Goal: Information Seeking & Learning: Learn about a topic

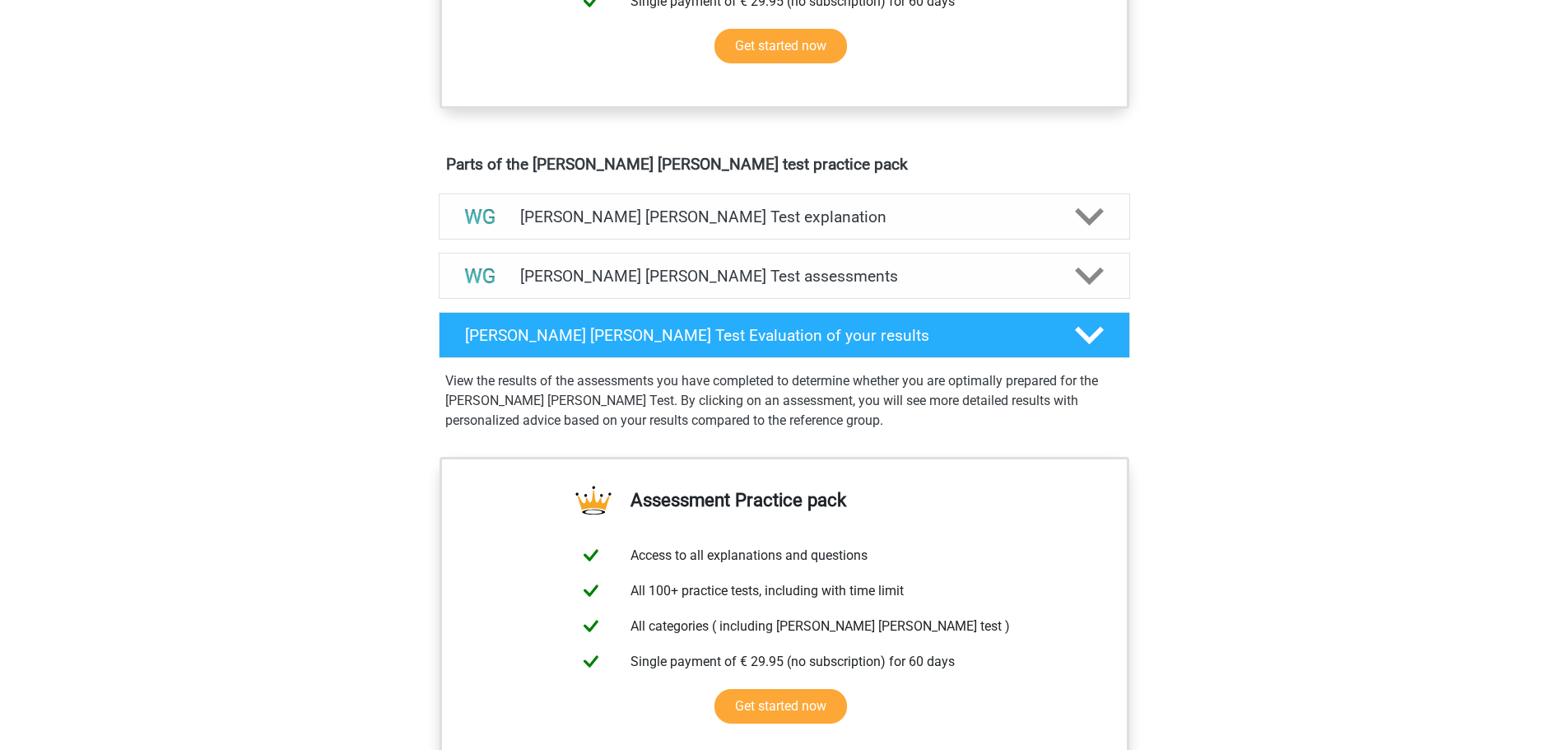
scroll to position [658, 0]
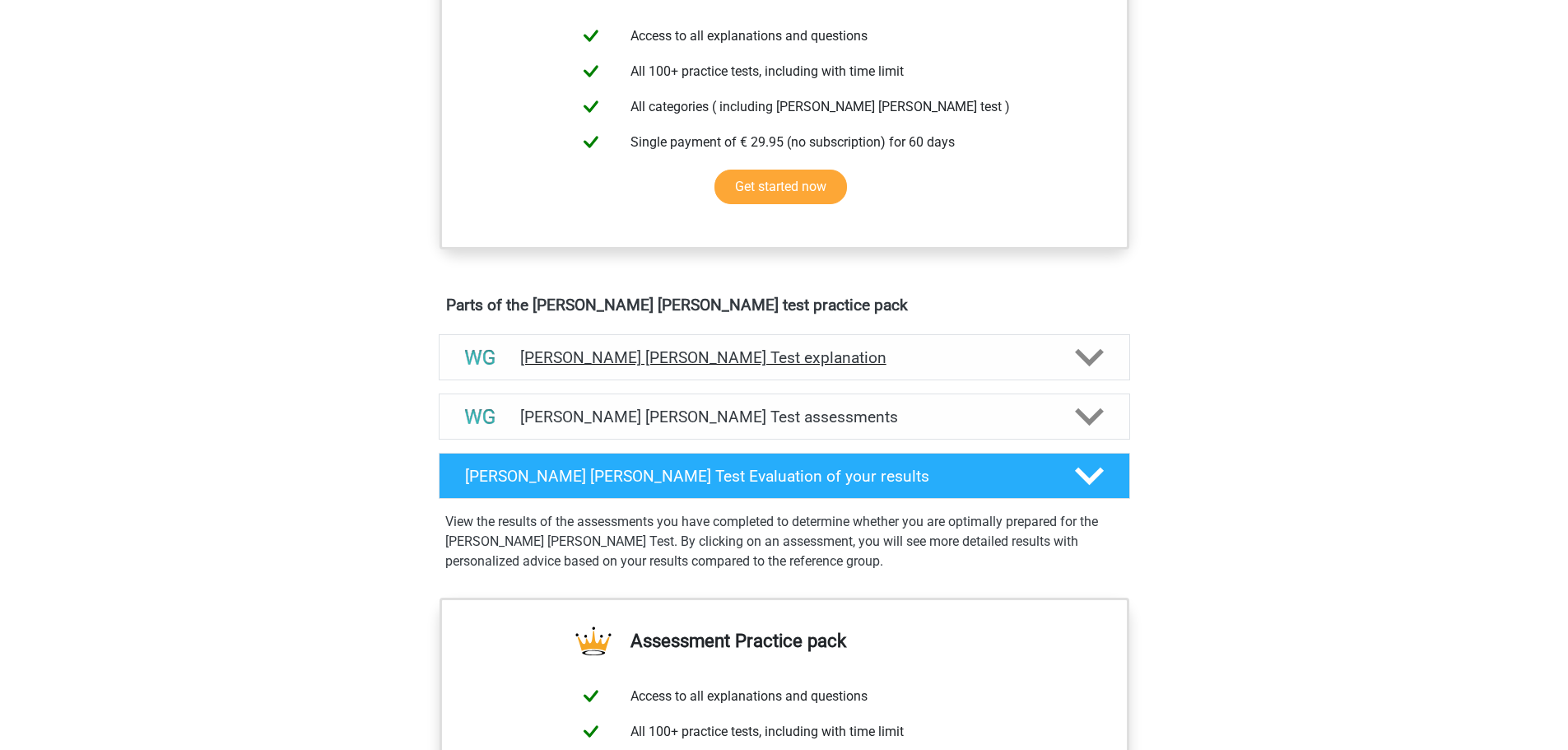
click at [641, 360] on h4 "[PERSON_NAME] [PERSON_NAME] Test explanation" at bounding box center [785, 357] width 529 height 19
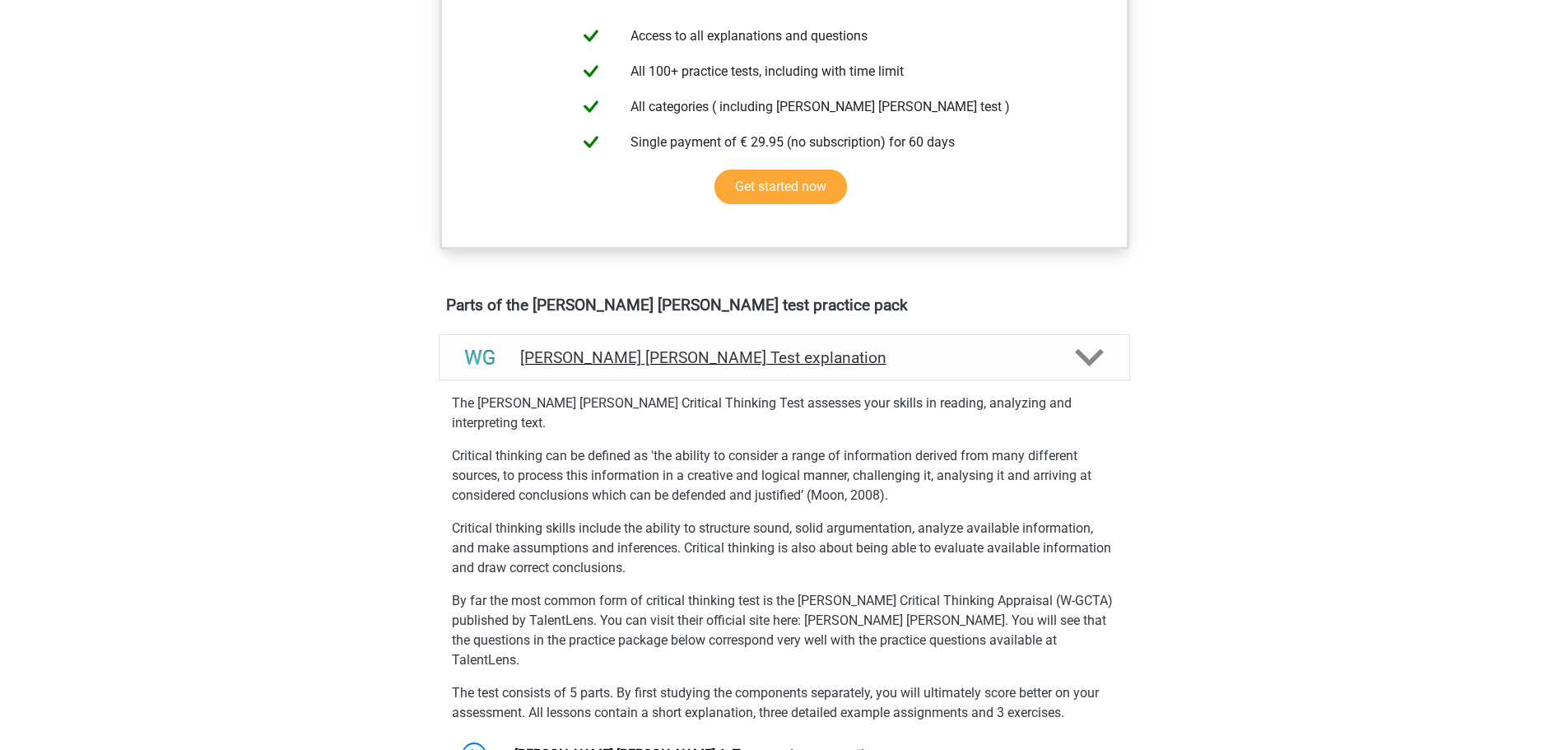
click at [641, 360] on h4 "[PERSON_NAME] [PERSON_NAME] Test explanation" at bounding box center [785, 357] width 529 height 19
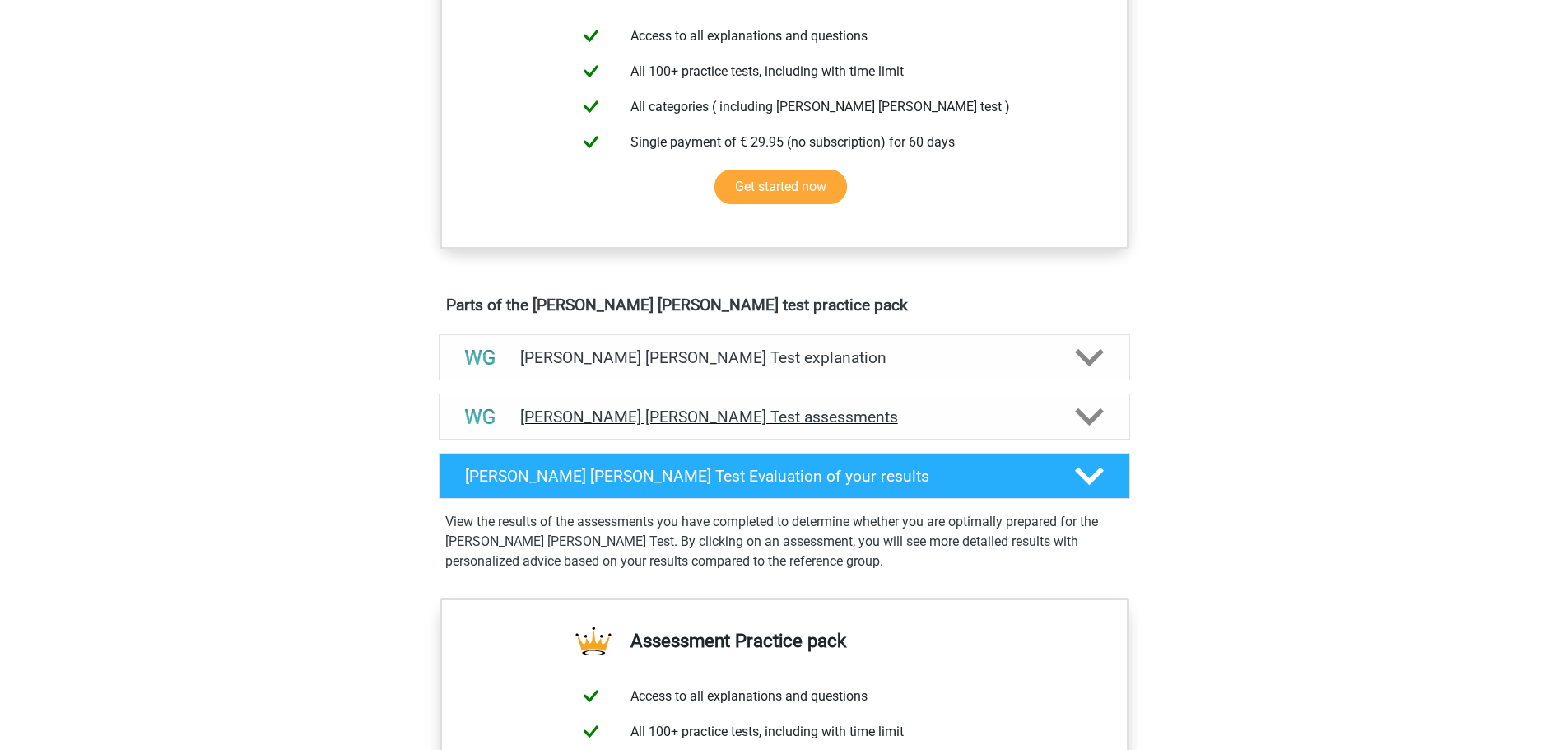
click at [650, 418] on h4 "[PERSON_NAME] [PERSON_NAME] Test assessments" at bounding box center [785, 416] width 529 height 19
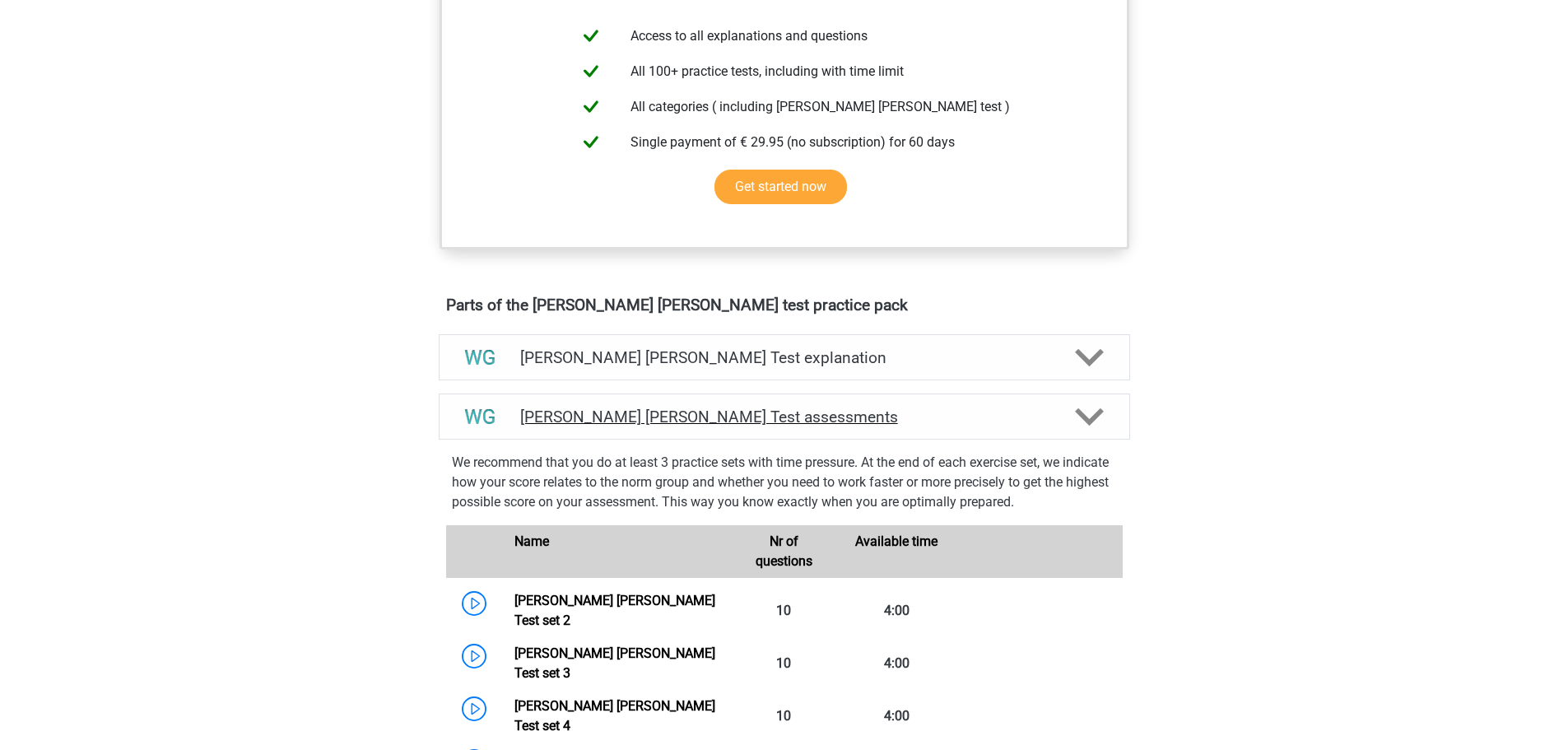
scroll to position [1070, 0]
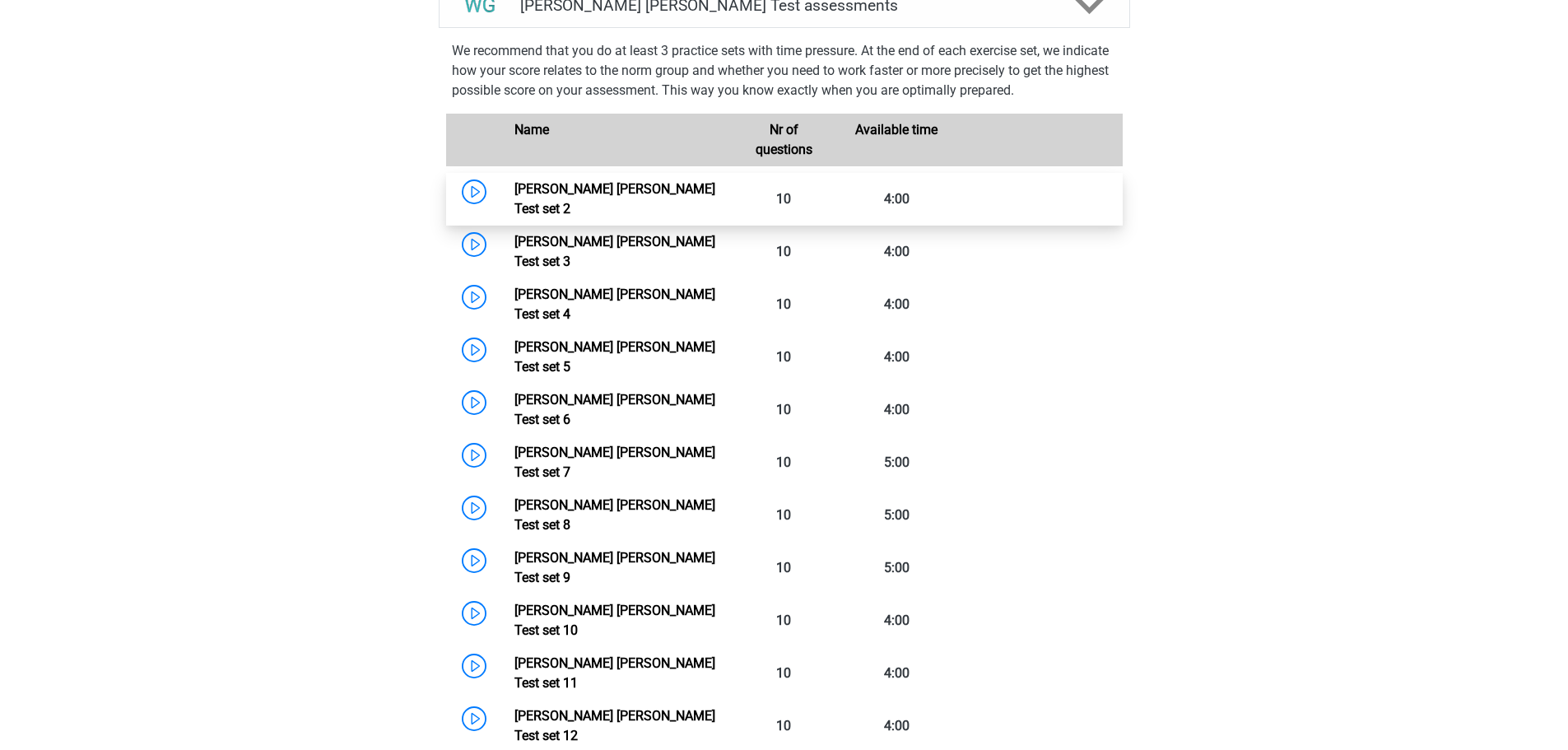
click at [607, 190] on link "[PERSON_NAME] [PERSON_NAME] Test set 2" at bounding box center [615, 199] width 201 height 36
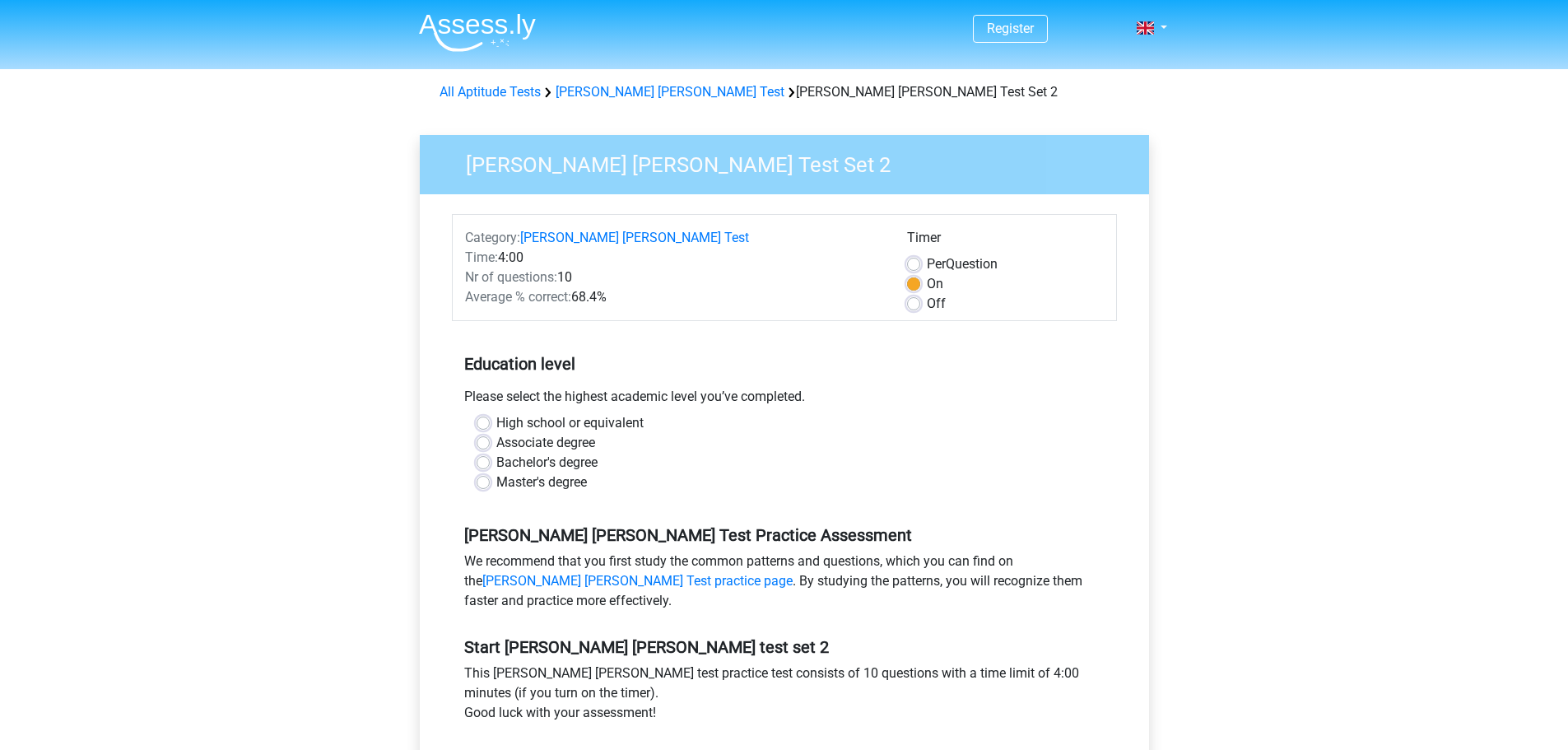
click at [520, 463] on label "Bachelor's degree" at bounding box center [547, 463] width 101 height 20
click at [489, 463] on input "Bachelor's degree" at bounding box center [483, 461] width 13 height 17
radio input "true"
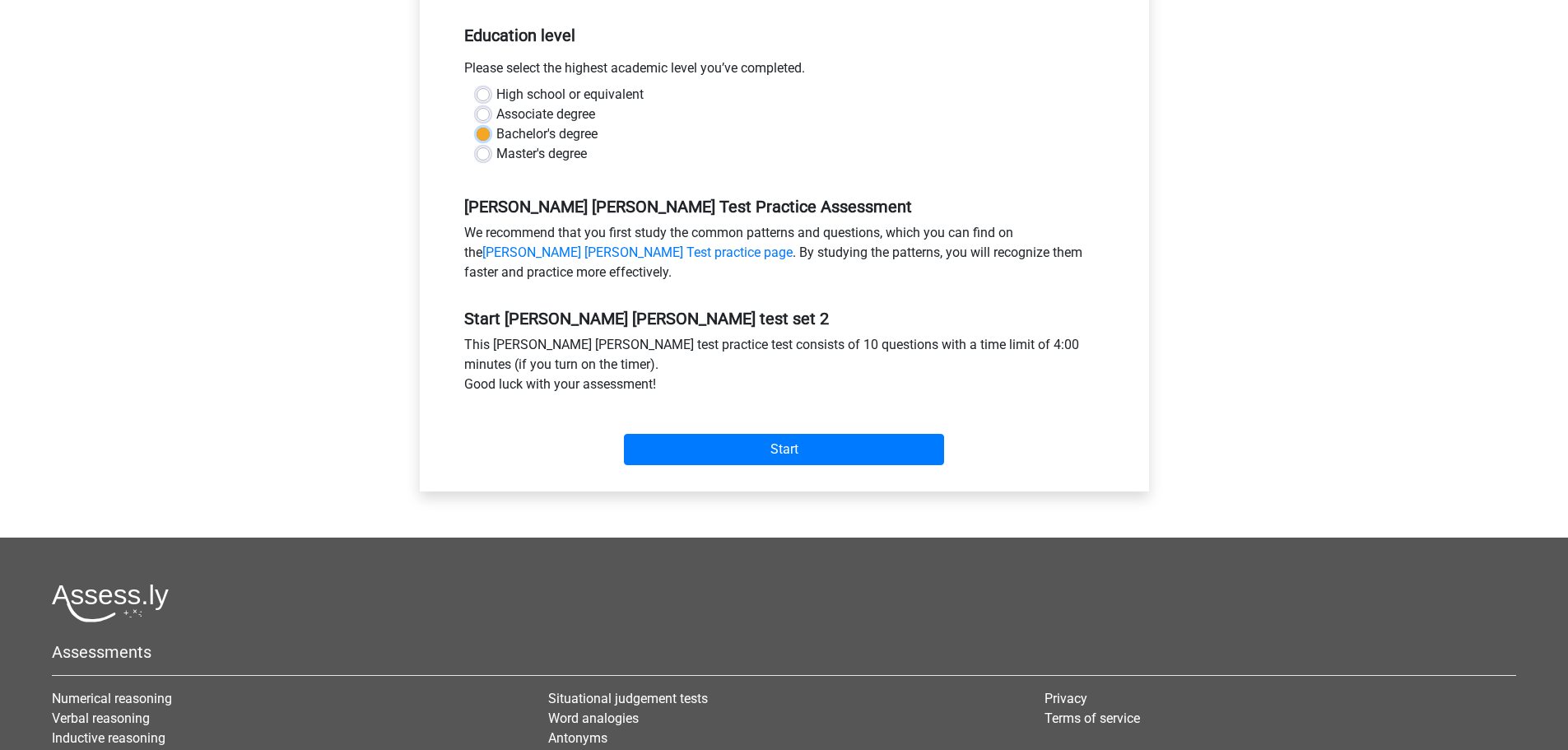
scroll to position [329, 0]
click at [708, 448] on input "Start" at bounding box center [784, 448] width 320 height 31
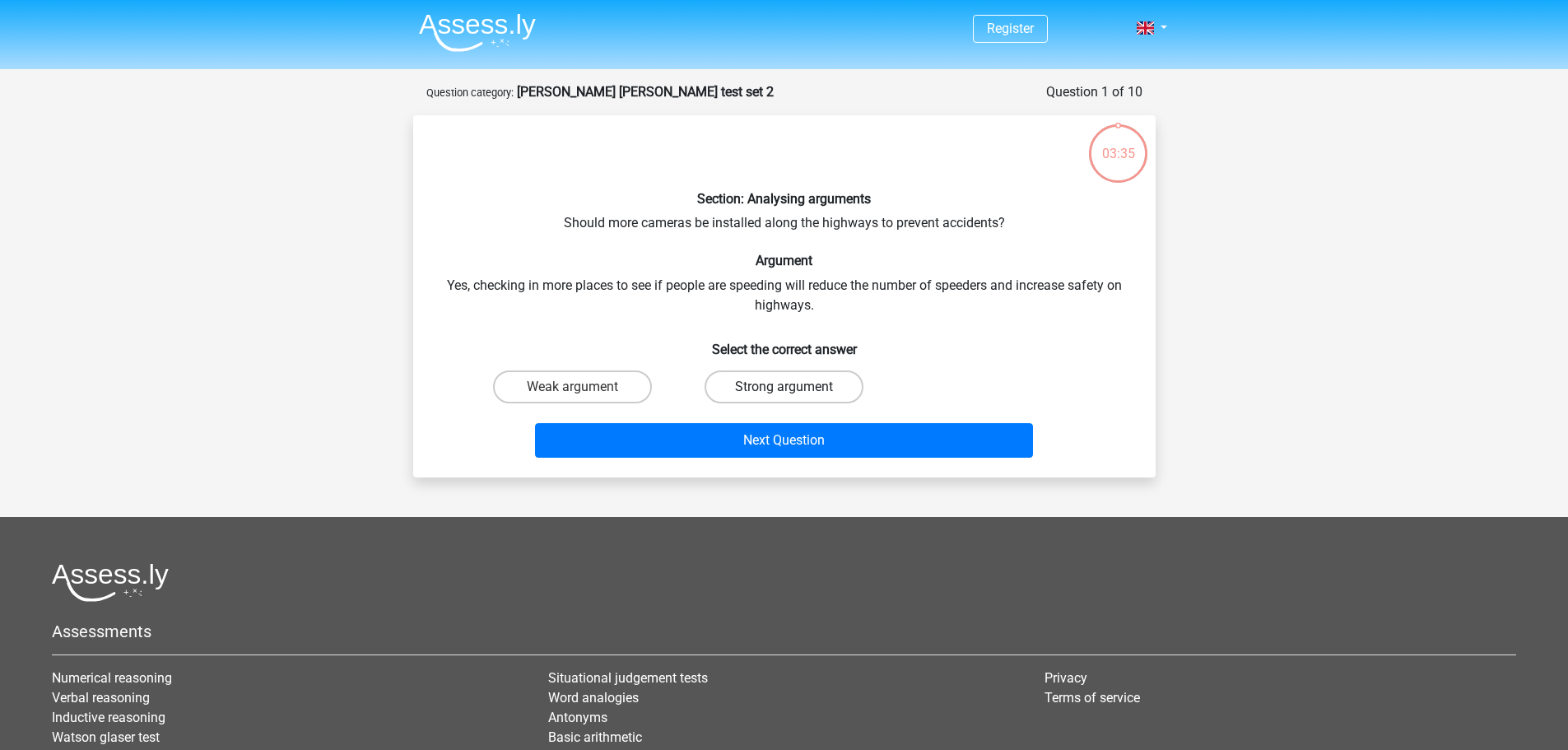
click at [783, 387] on label "Strong argument" at bounding box center [784, 386] width 159 height 33
click at [784, 387] on input "Strong argument" at bounding box center [789, 392] width 11 height 11
radio input "true"
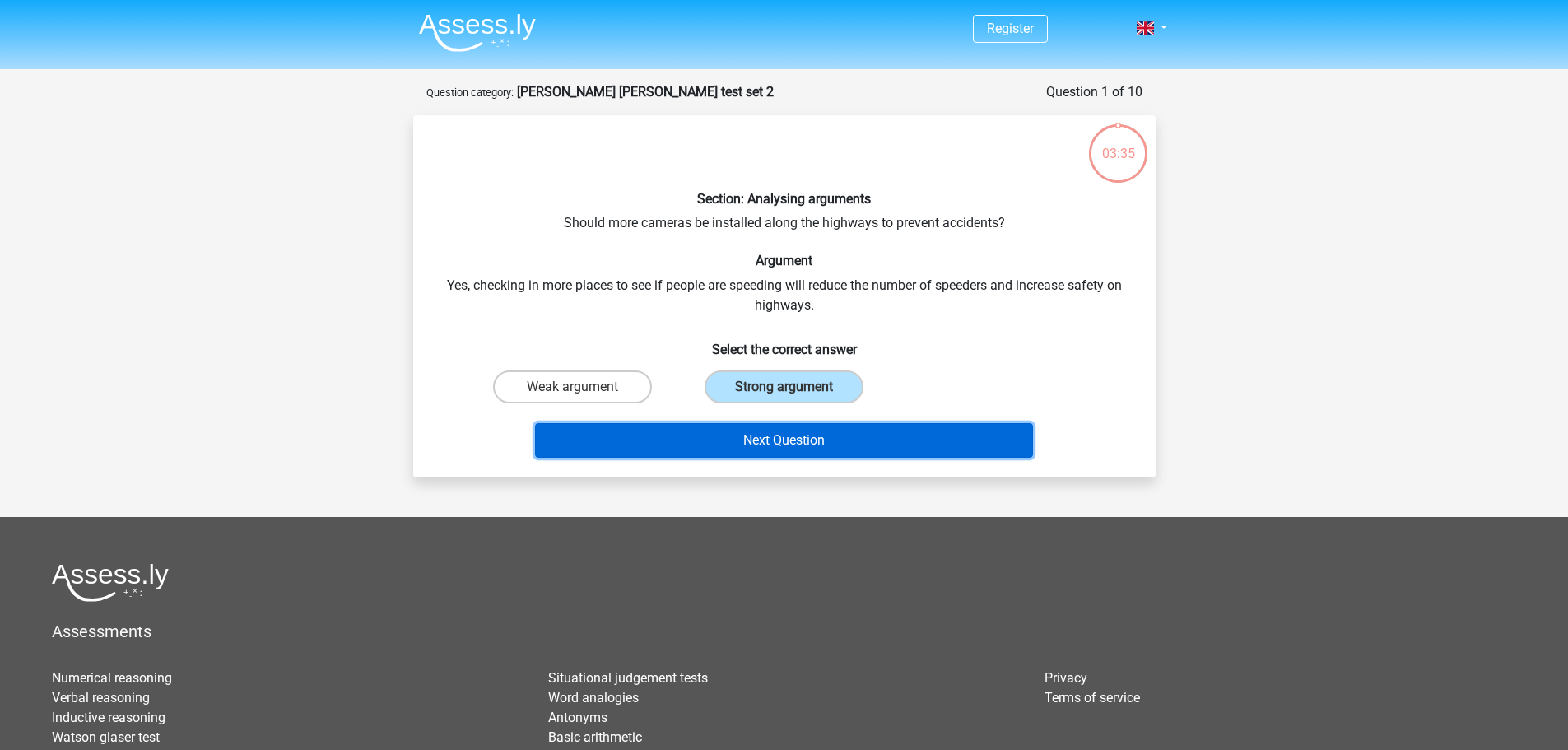
click at [802, 440] on button "Next Question" at bounding box center [784, 440] width 498 height 35
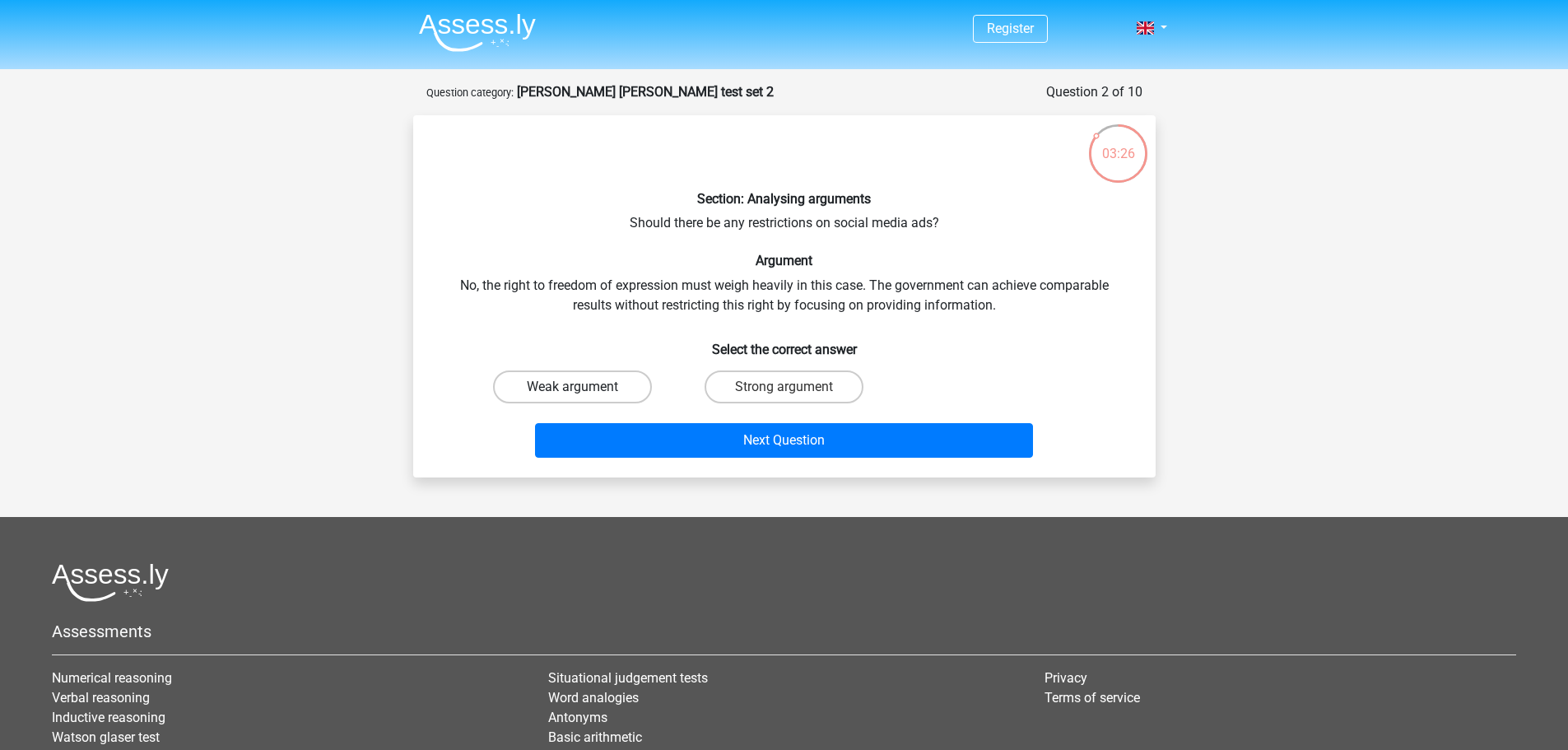
click at [565, 389] on label "Weak argument" at bounding box center [572, 386] width 159 height 33
click at [572, 389] on input "Weak argument" at bounding box center [578, 392] width 11 height 11
radio input "true"
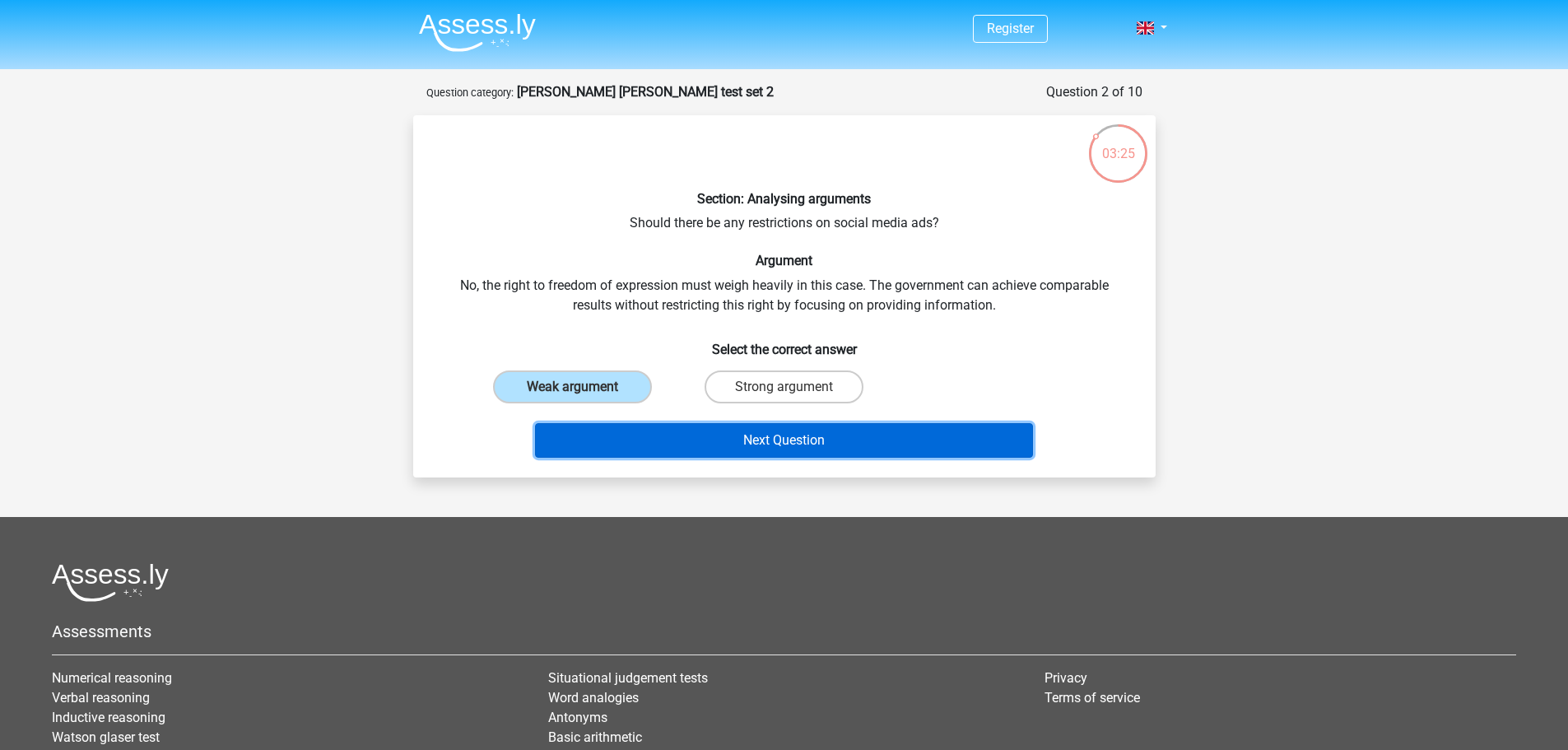
click at [643, 438] on button "Next Question" at bounding box center [784, 440] width 498 height 35
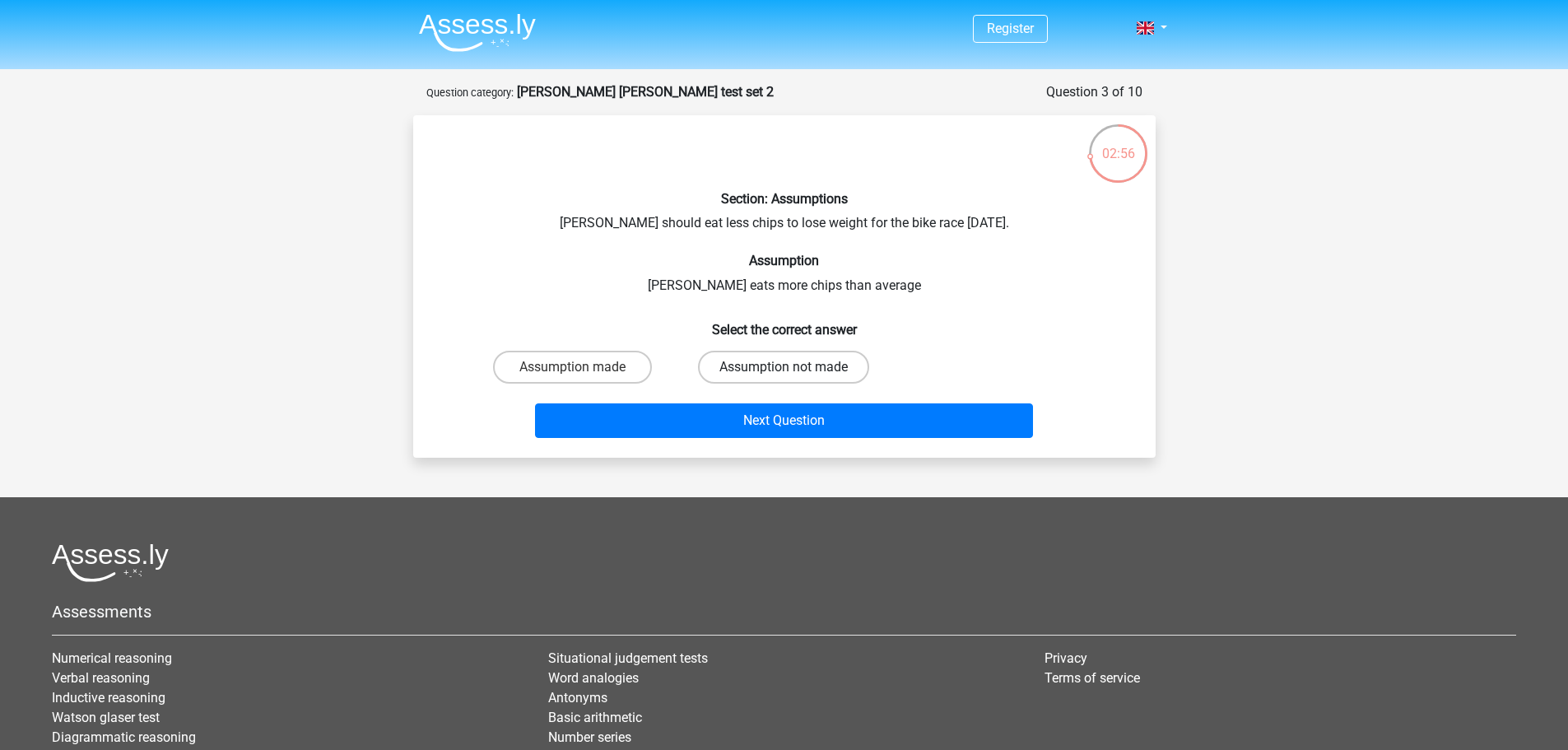
click at [763, 371] on label "Assumption not made" at bounding box center [783, 367] width 171 height 33
click at [784, 371] on input "Assumption not made" at bounding box center [789, 373] width 11 height 11
radio input "true"
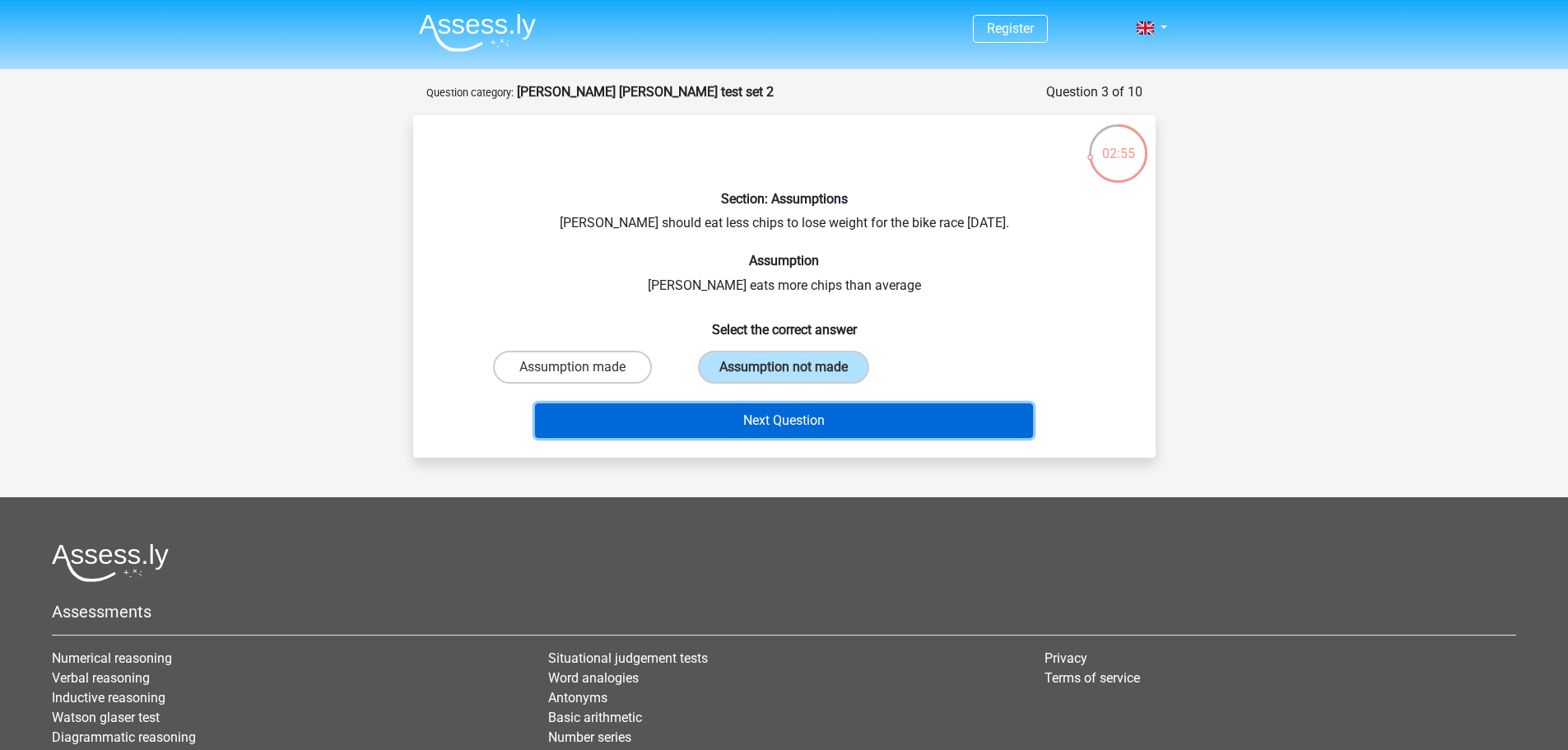
click at [766, 425] on button "Next Question" at bounding box center [784, 420] width 498 height 35
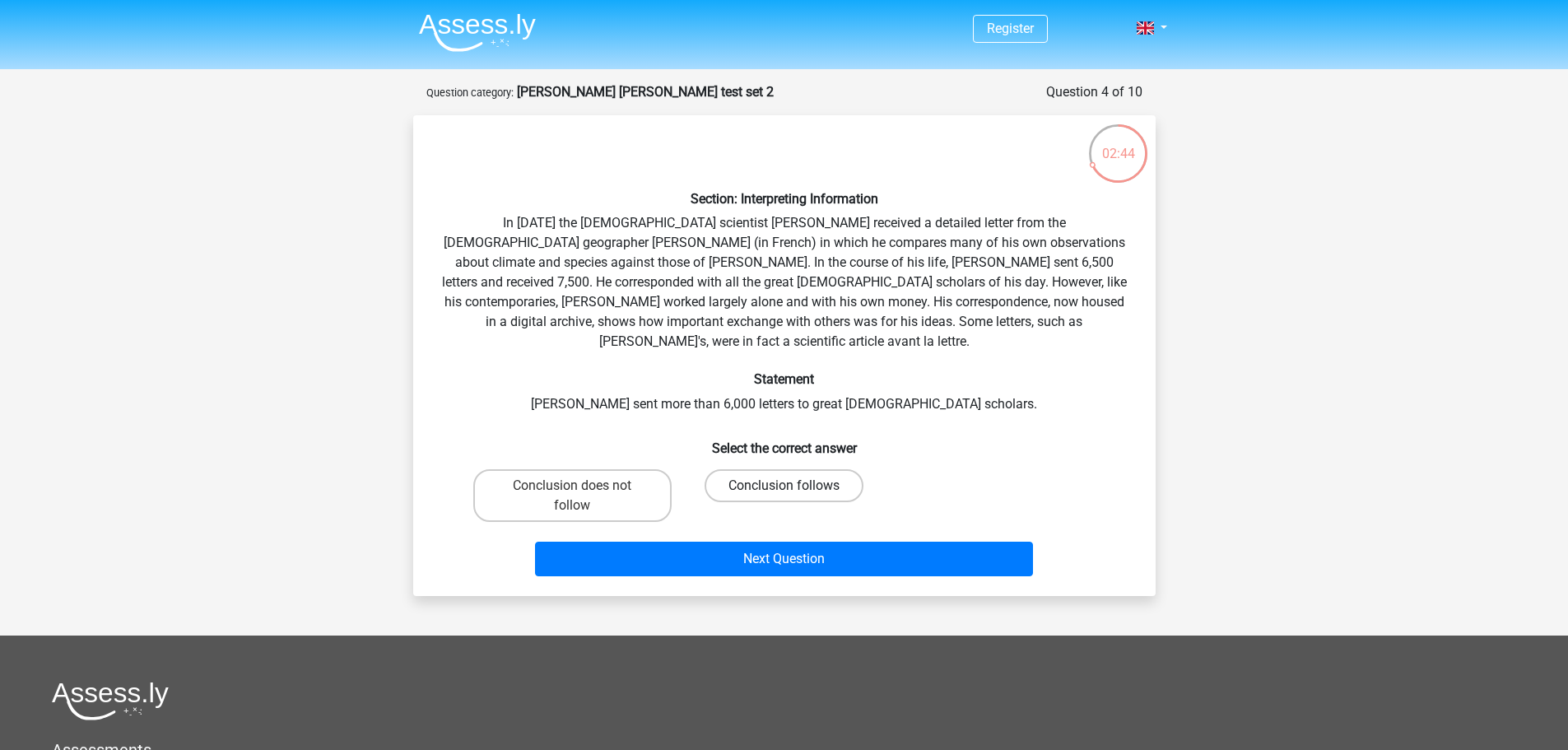
click at [763, 469] on label "Conclusion follows" at bounding box center [784, 485] width 159 height 33
click at [784, 486] on input "Conclusion follows" at bounding box center [789, 491] width 11 height 11
radio input "true"
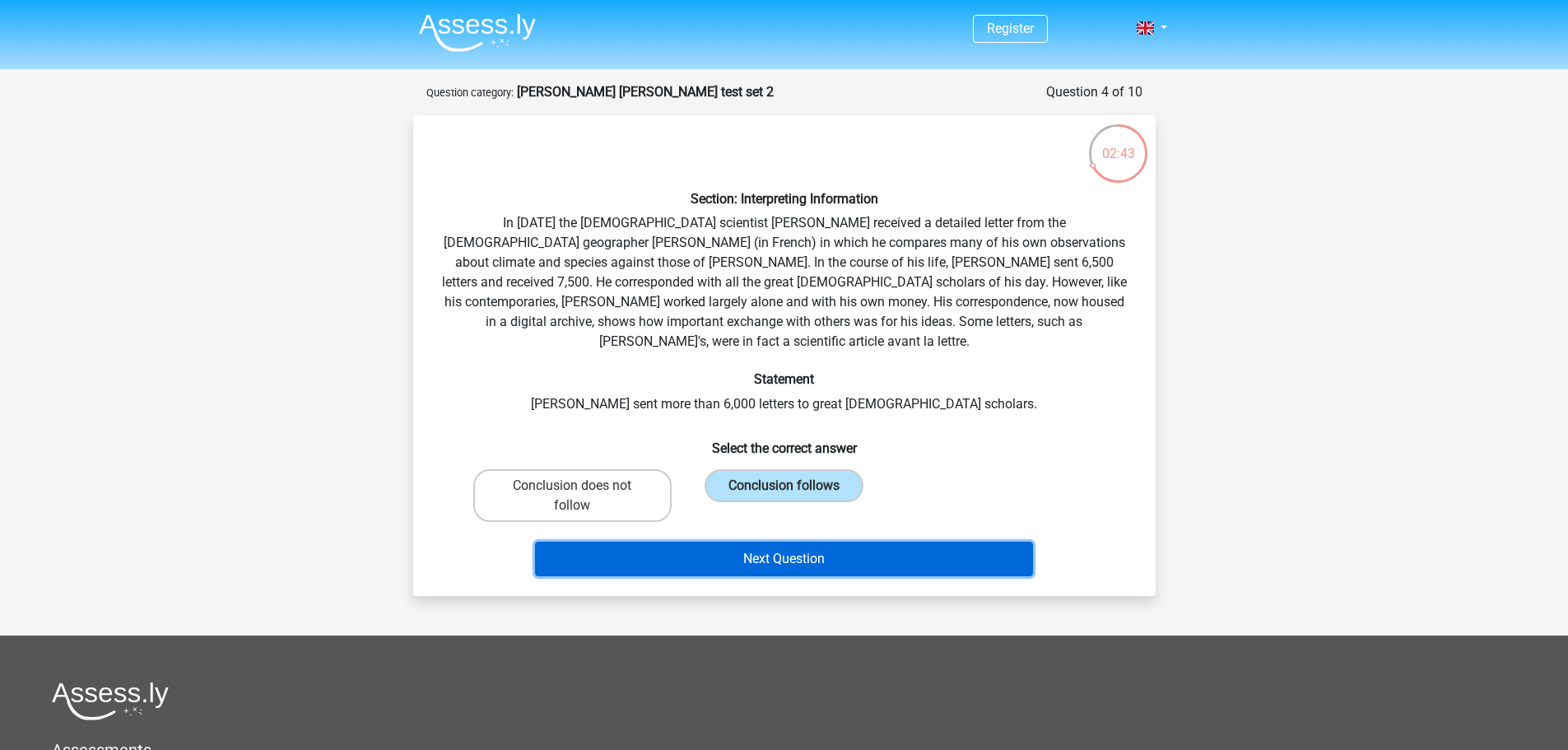
click at [787, 542] on button "Next Question" at bounding box center [784, 559] width 498 height 35
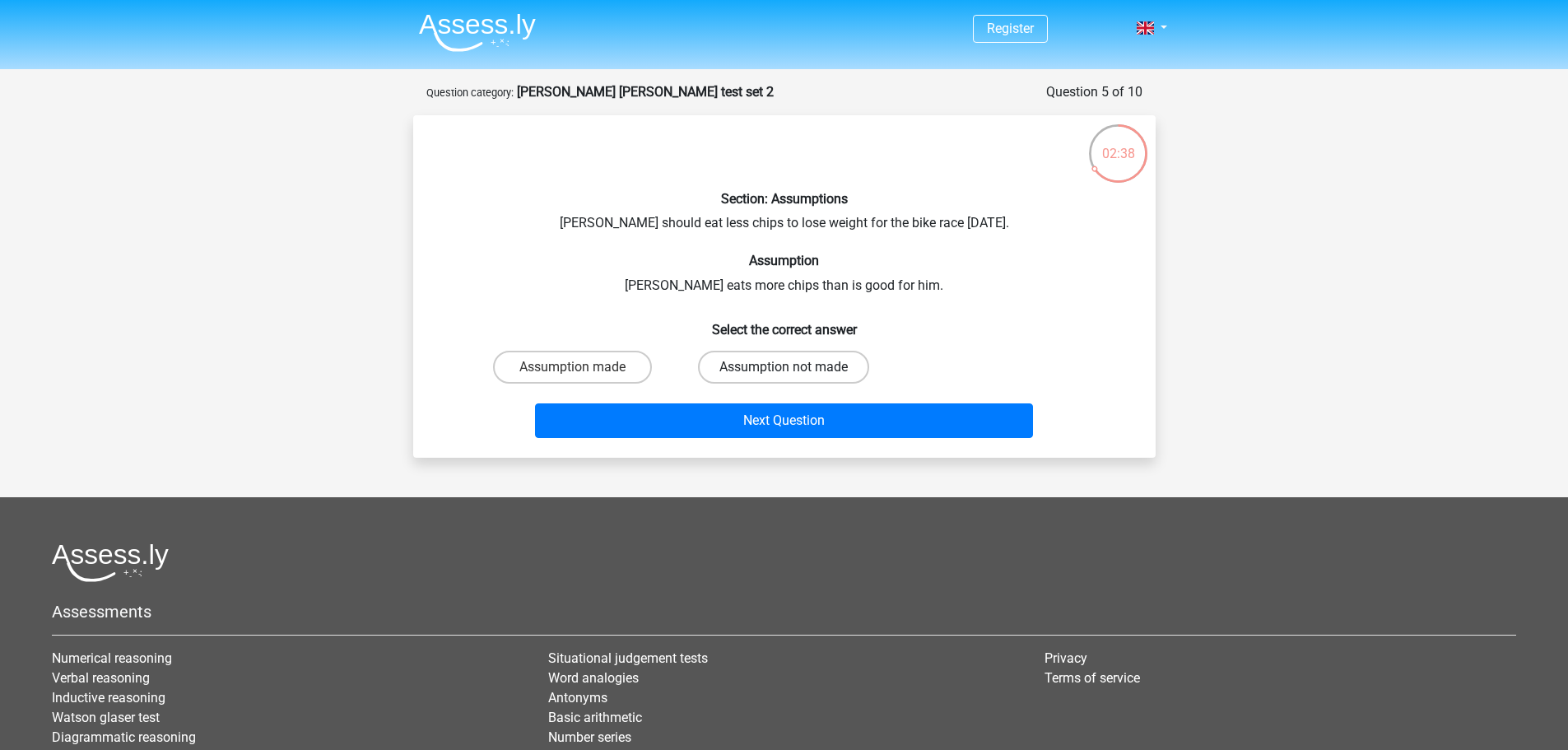
click at [806, 371] on label "Assumption not made" at bounding box center [783, 367] width 171 height 33
click at [795, 371] on input "Assumption not made" at bounding box center [789, 373] width 11 height 11
radio input "true"
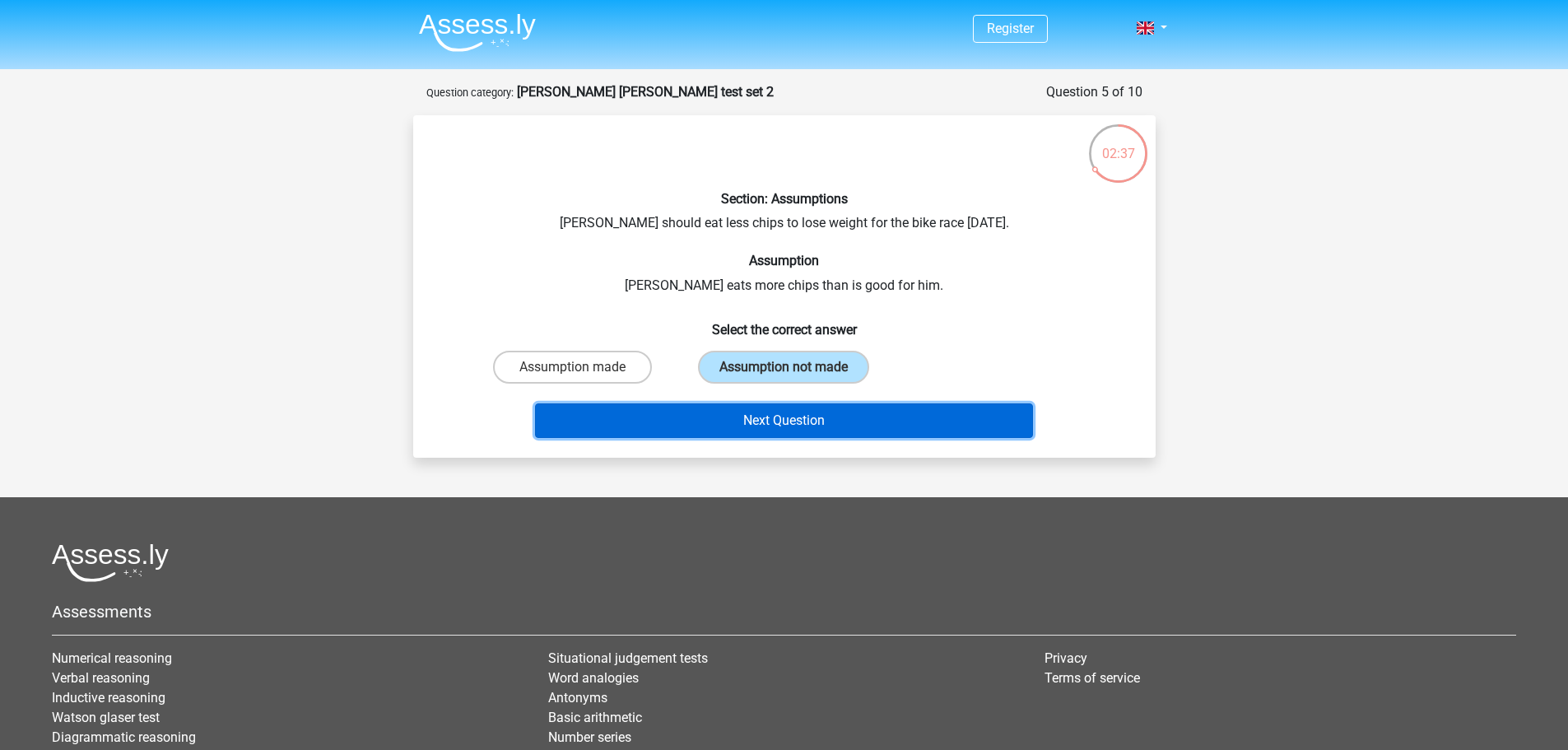
click at [818, 419] on button "Next Question" at bounding box center [784, 420] width 498 height 35
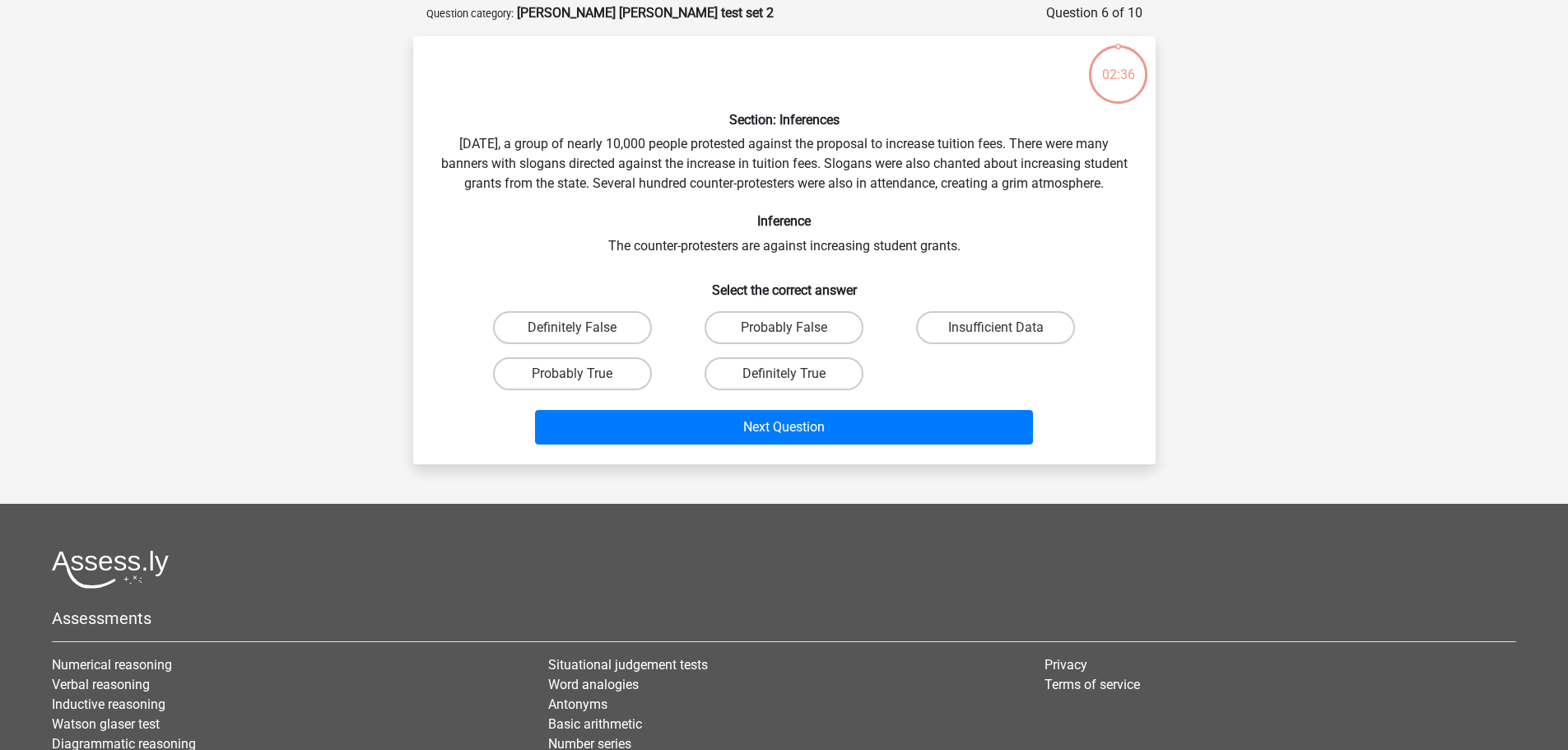
scroll to position [83, 0]
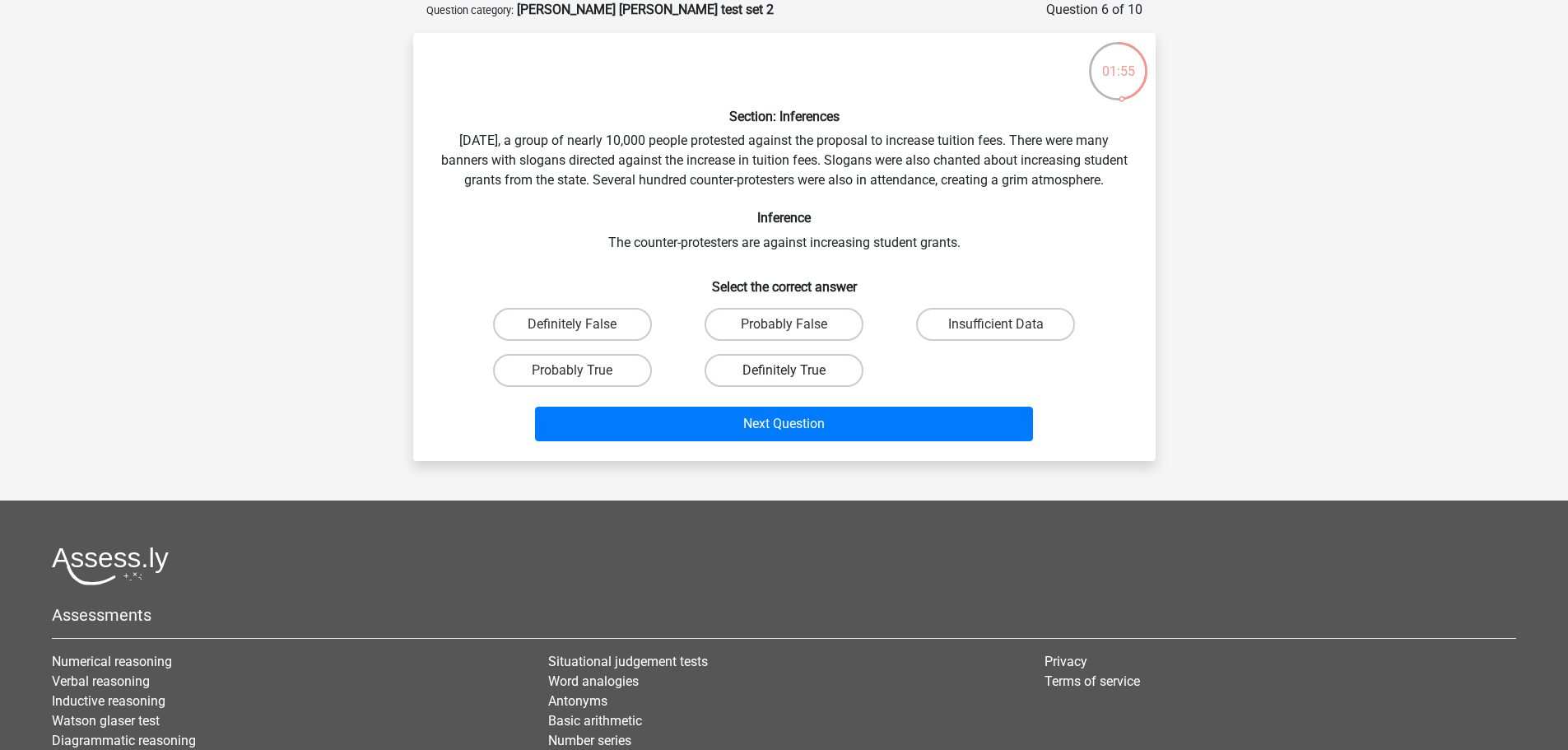
click at [753, 385] on label "Definitely True" at bounding box center [784, 370] width 159 height 33
click at [784, 381] on input "Definitely True" at bounding box center [789, 375] width 11 height 11
radio input "true"
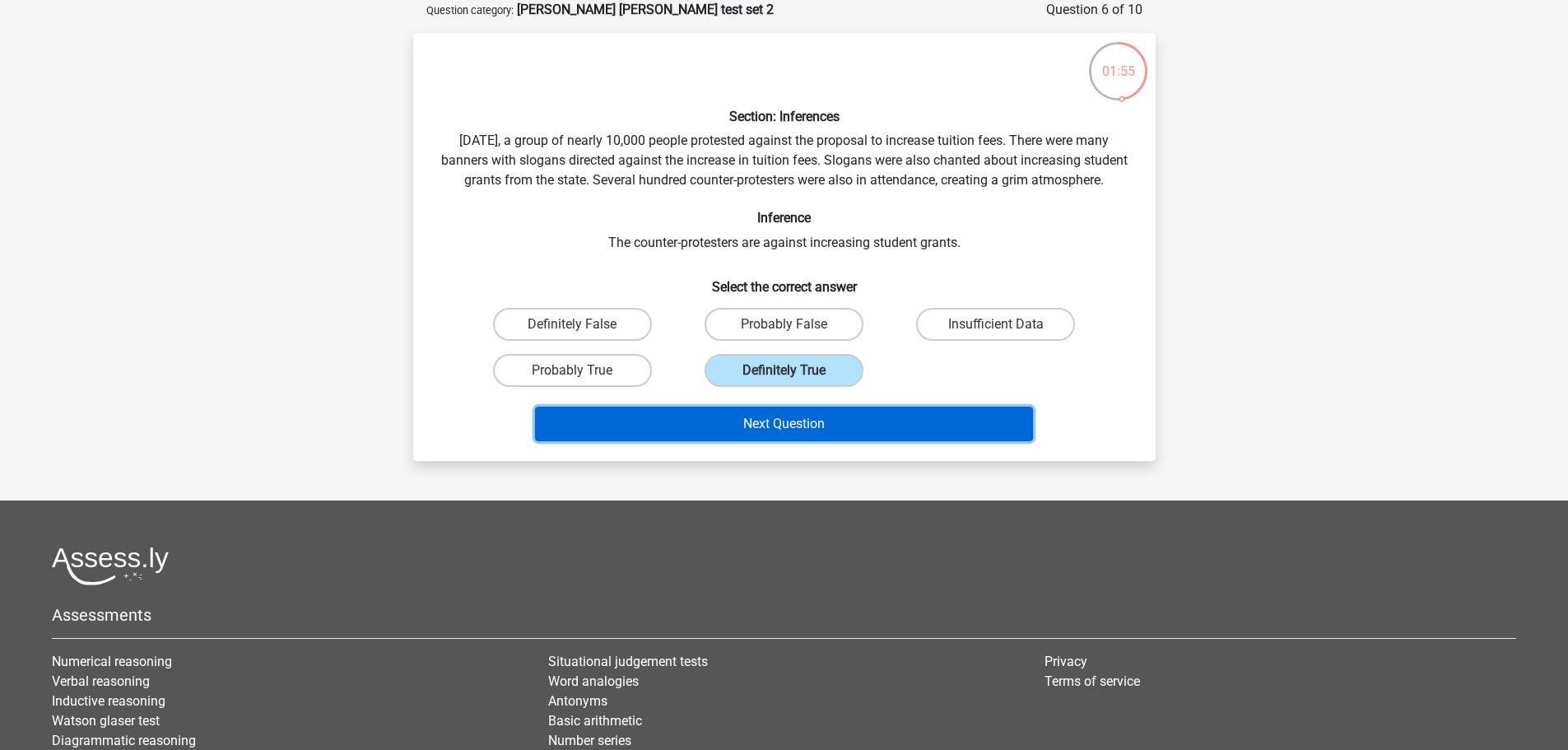
click at [786, 441] on button "Next Question" at bounding box center [784, 423] width 498 height 35
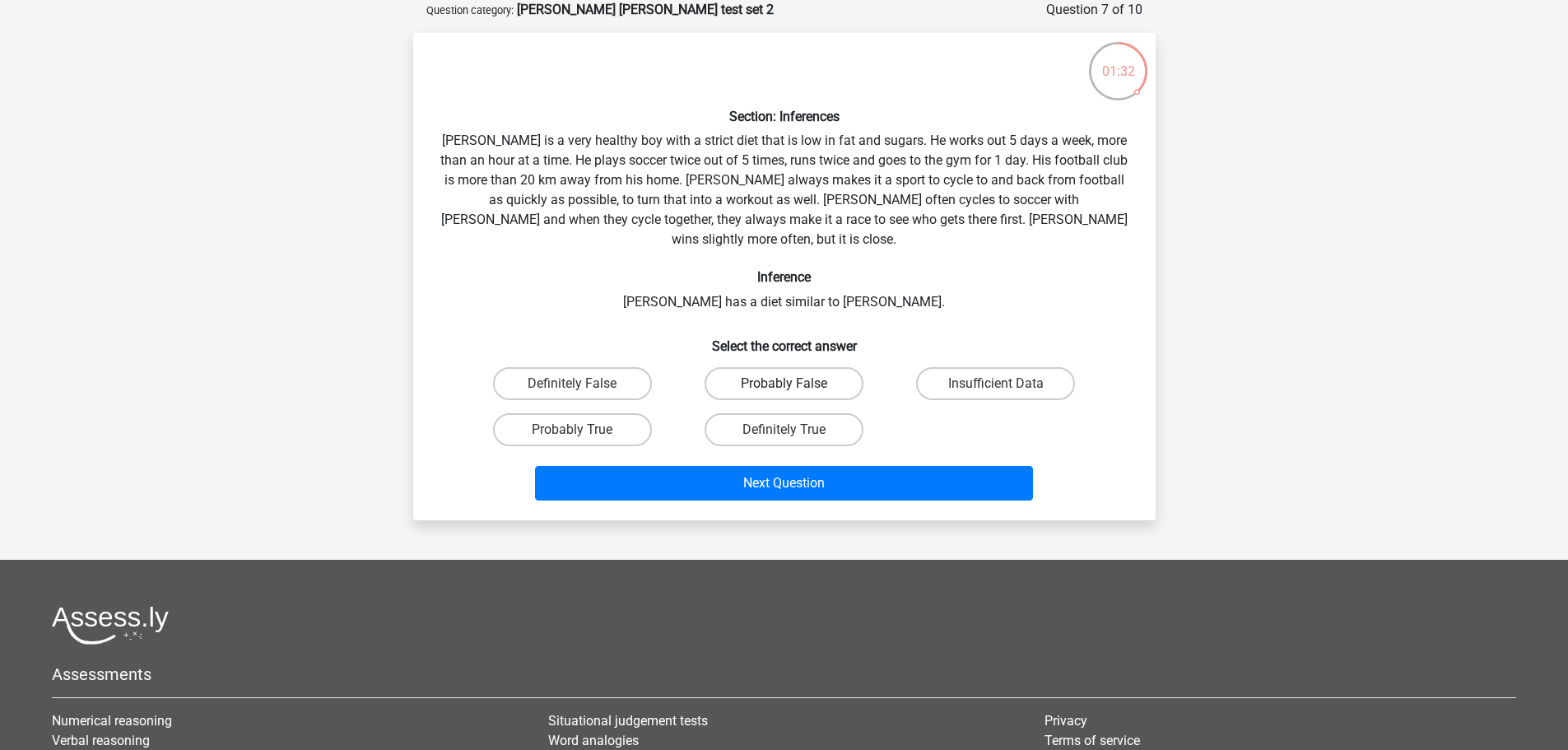
click at [818, 367] on label "Probably False" at bounding box center [784, 383] width 159 height 33
click at [795, 383] on input "Probably False" at bounding box center [789, 389] width 11 height 11
radio input "true"
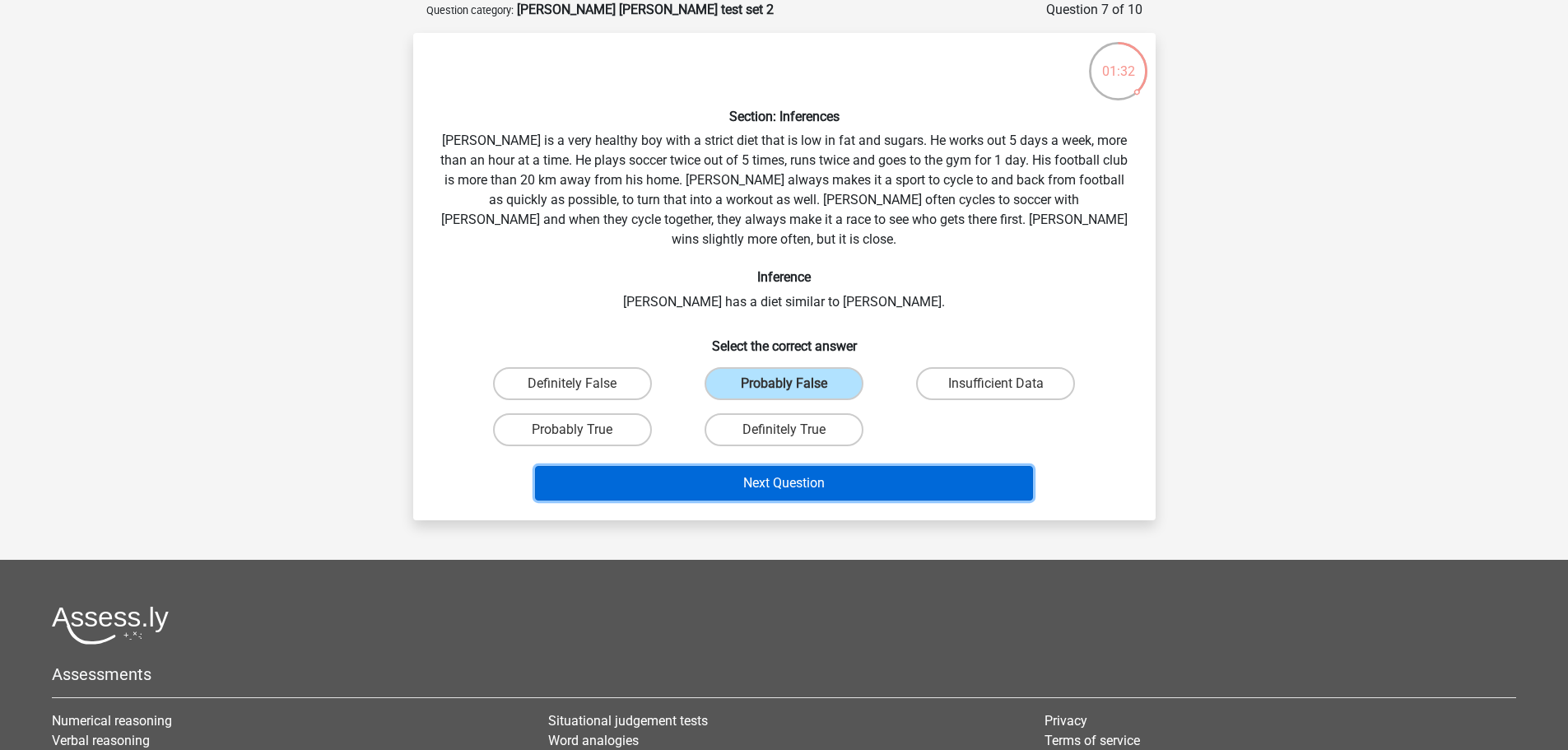
click at [835, 466] on button "Next Question" at bounding box center [784, 483] width 498 height 35
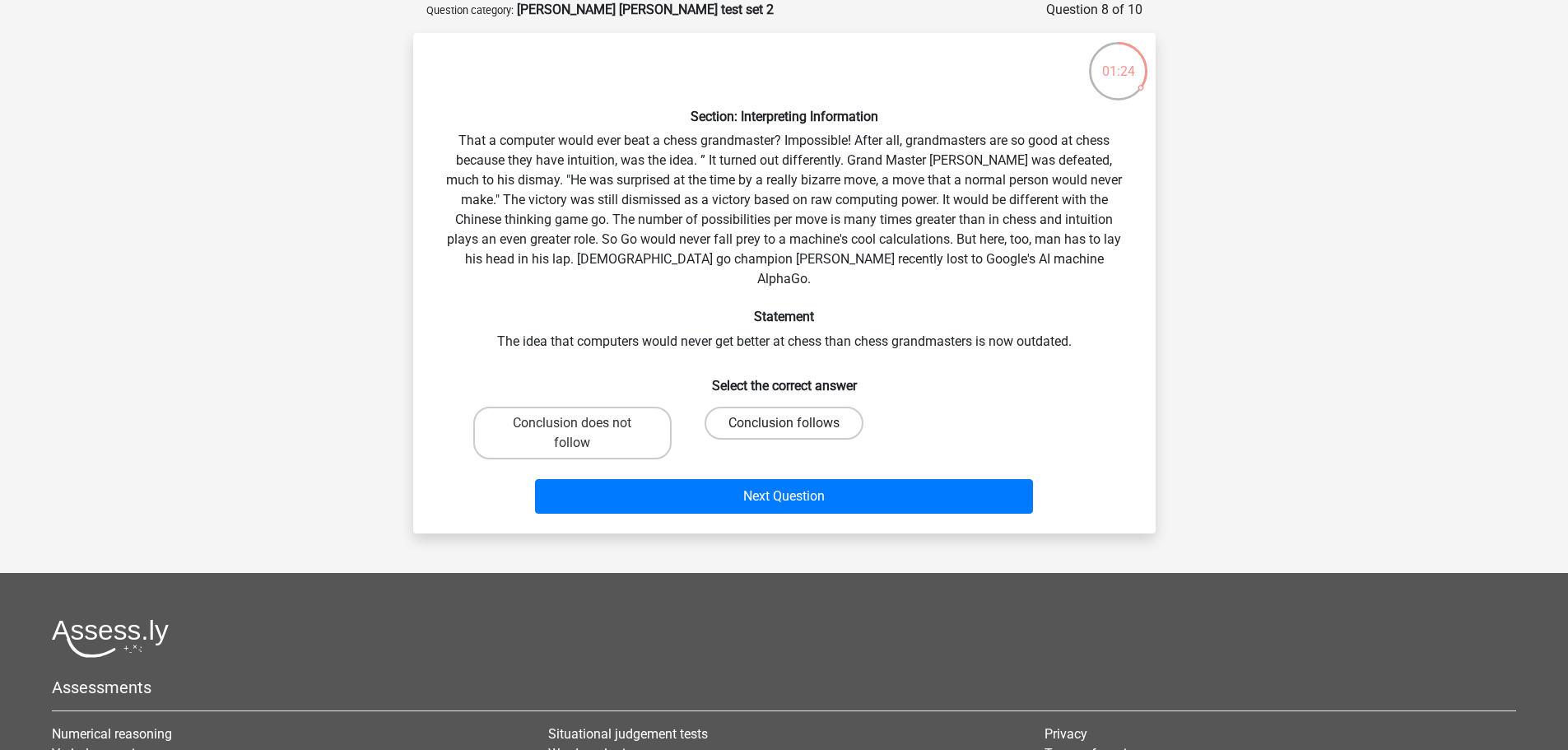
drag, startPoint x: 762, startPoint y: 410, endPoint x: 772, endPoint y: 431, distance: 23.3
click at [762, 411] on label "Conclusion follows" at bounding box center [784, 423] width 159 height 33
click at [784, 423] on input "Conclusion follows" at bounding box center [789, 428] width 11 height 11
radio input "true"
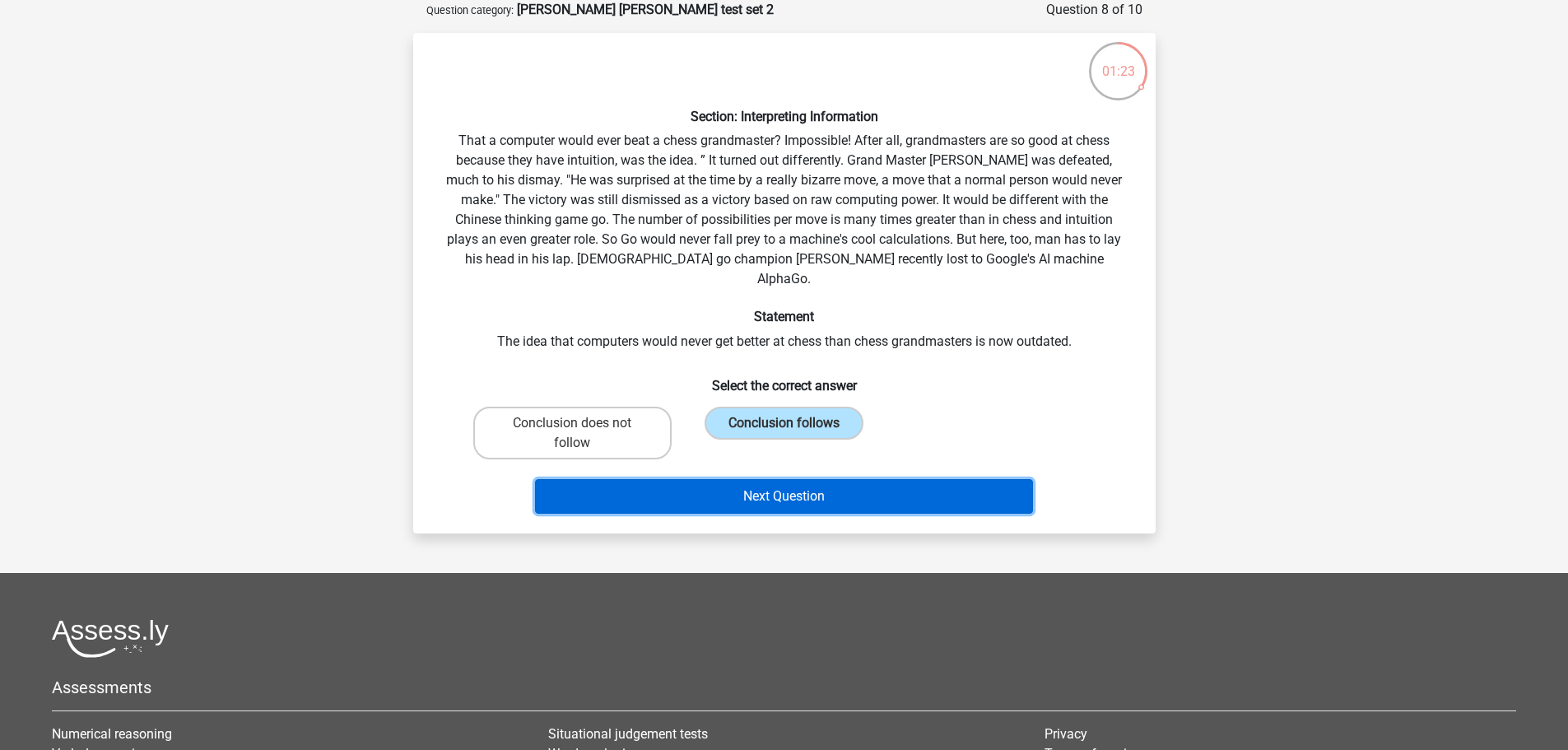
click at [787, 479] on button "Next Question" at bounding box center [784, 496] width 498 height 35
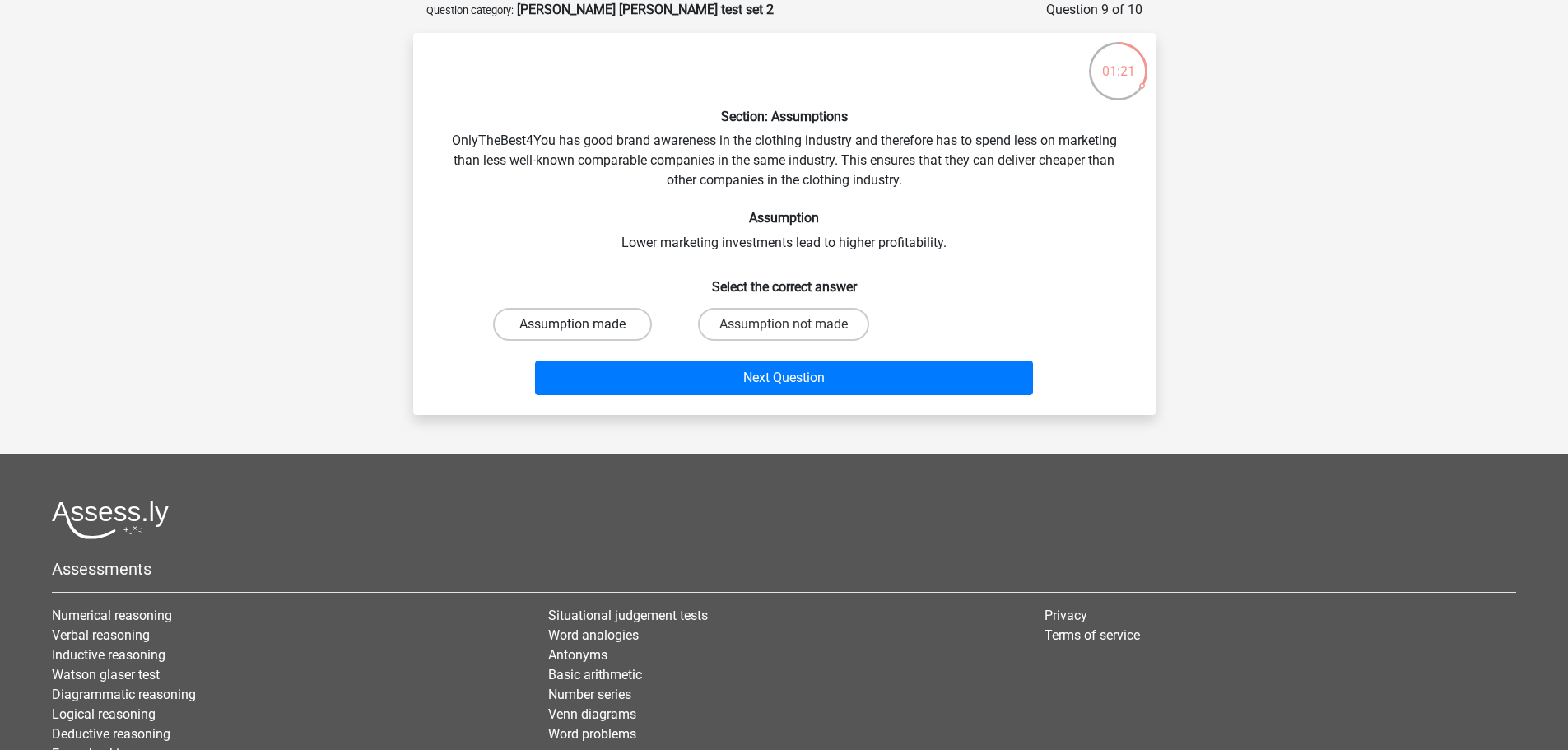
click at [622, 328] on label "Assumption made" at bounding box center [572, 324] width 159 height 33
click at [583, 328] on input "Assumption made" at bounding box center [578, 329] width 11 height 11
radio input "true"
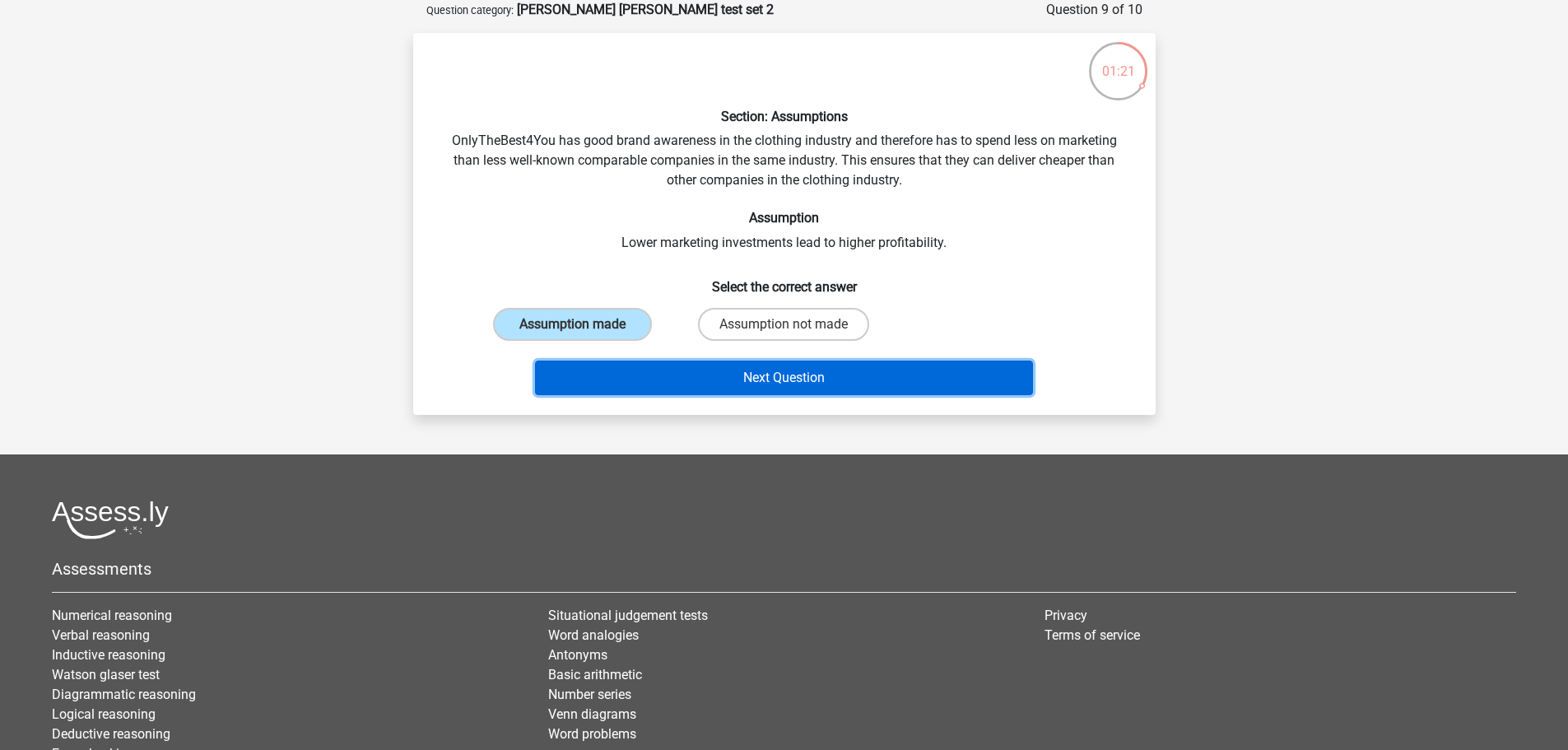
click at [675, 375] on button "Next Question" at bounding box center [784, 377] width 498 height 35
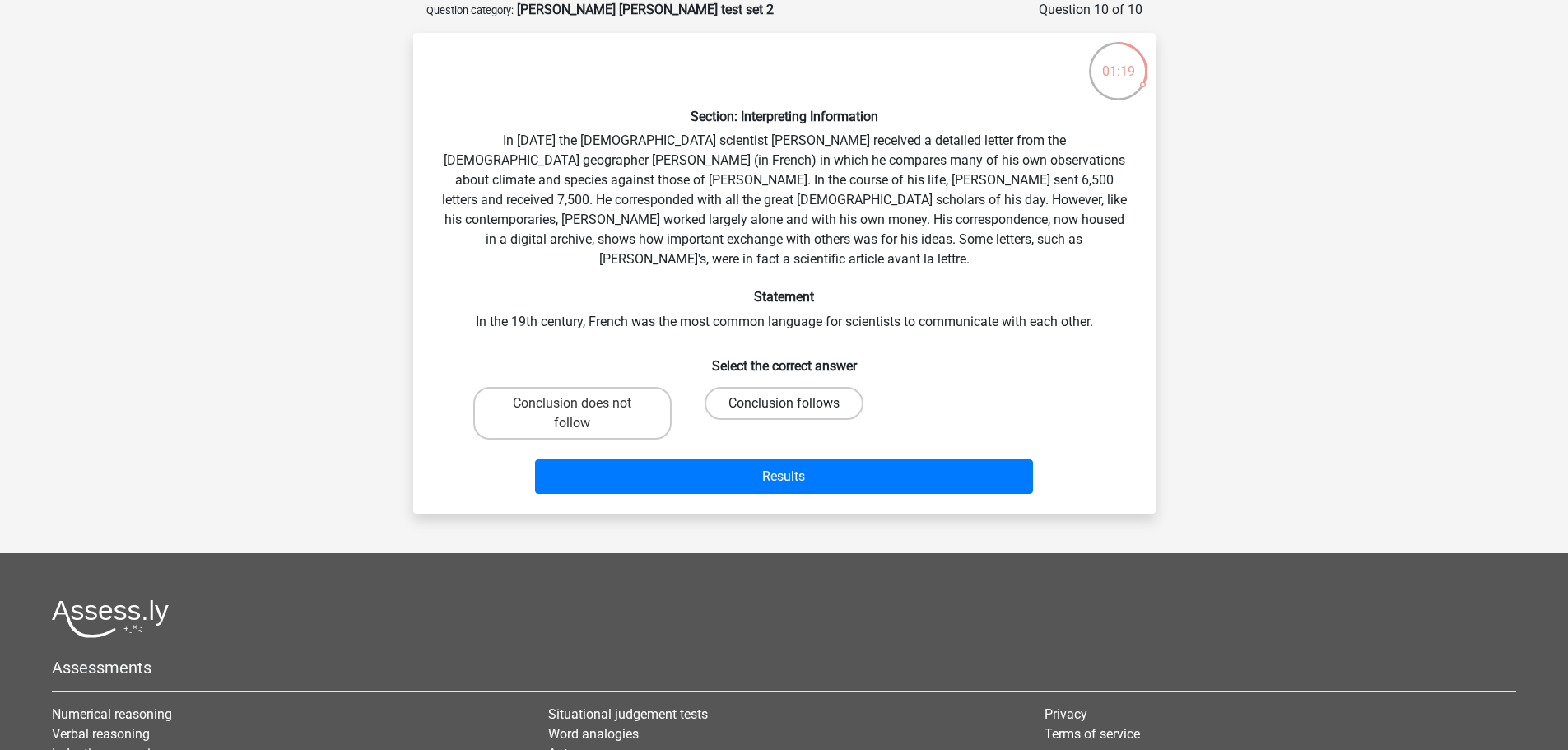
click at [780, 387] on label "Conclusion follows" at bounding box center [784, 403] width 159 height 33
click at [784, 403] on input "Conclusion follows" at bounding box center [789, 408] width 11 height 11
radio input "true"
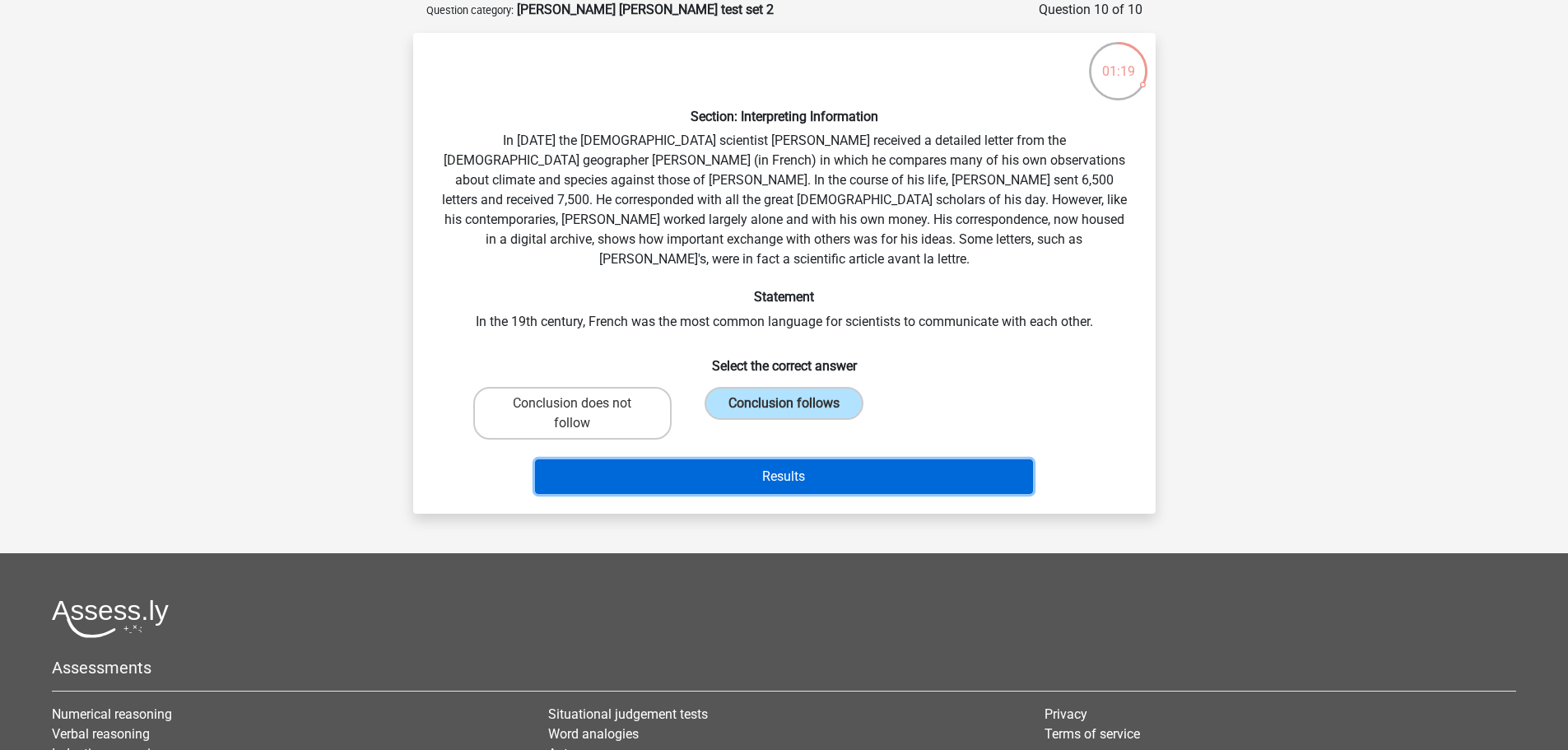
click at [795, 460] on button "Results" at bounding box center [784, 476] width 498 height 35
